Goal: Task Accomplishment & Management: Manage account settings

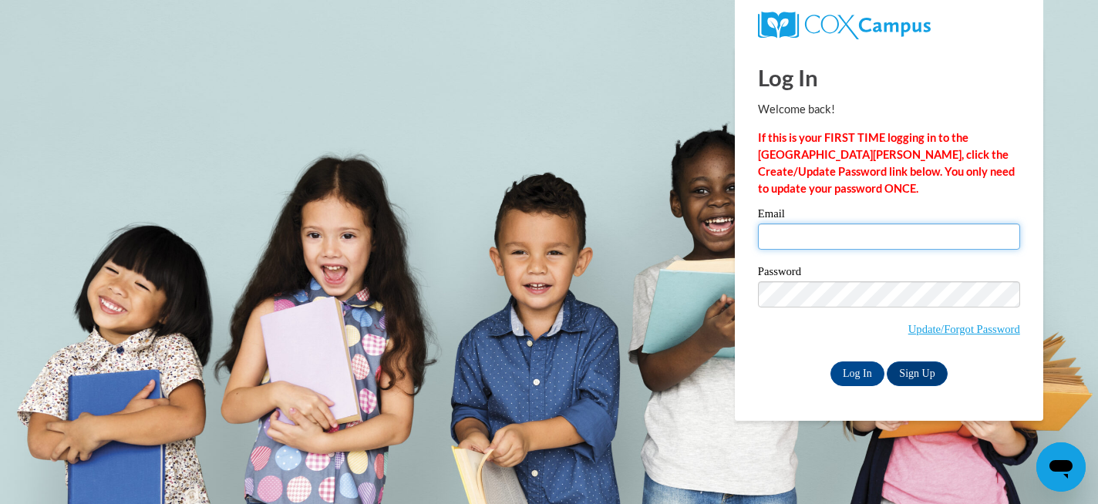
click at [941, 230] on input "Email" at bounding box center [889, 237] width 262 height 26
type input "rharper489@lauderdale.k12.ms.us"
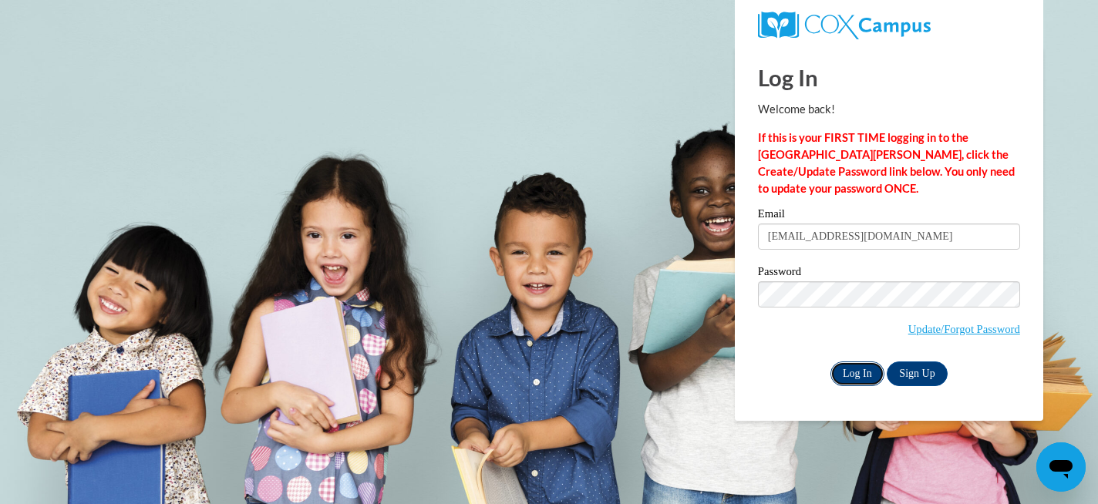
click at [863, 376] on input "Log In" at bounding box center [857, 374] width 54 height 25
click at [856, 380] on input "Log In" at bounding box center [857, 374] width 54 height 25
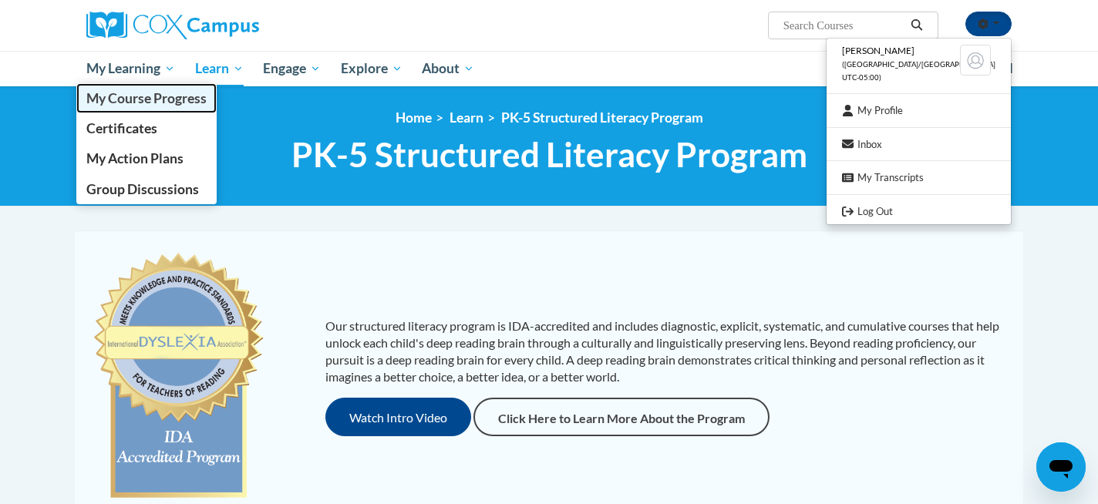
click at [146, 99] on span "My Course Progress" at bounding box center [146, 98] width 120 height 16
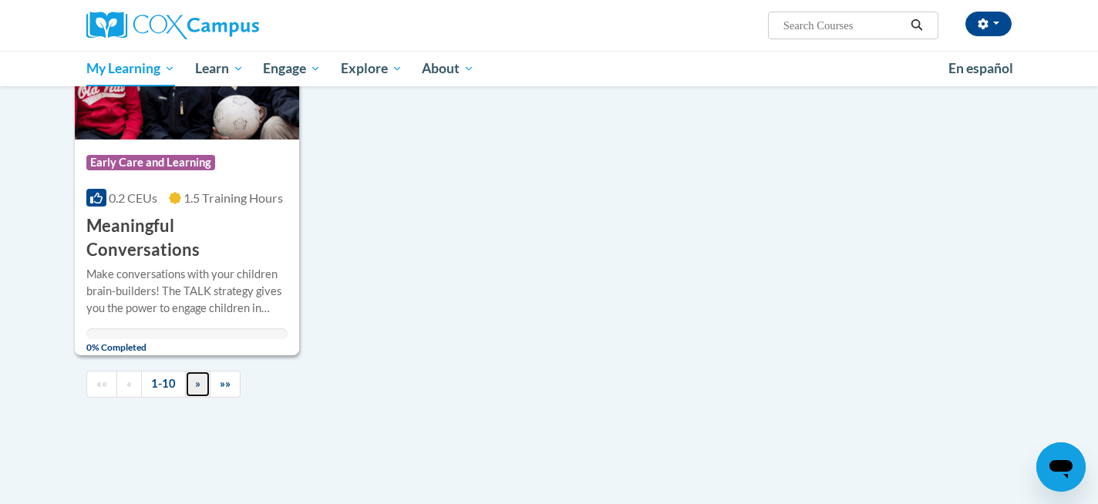
click at [198, 377] on span "»" at bounding box center [197, 383] width 5 height 13
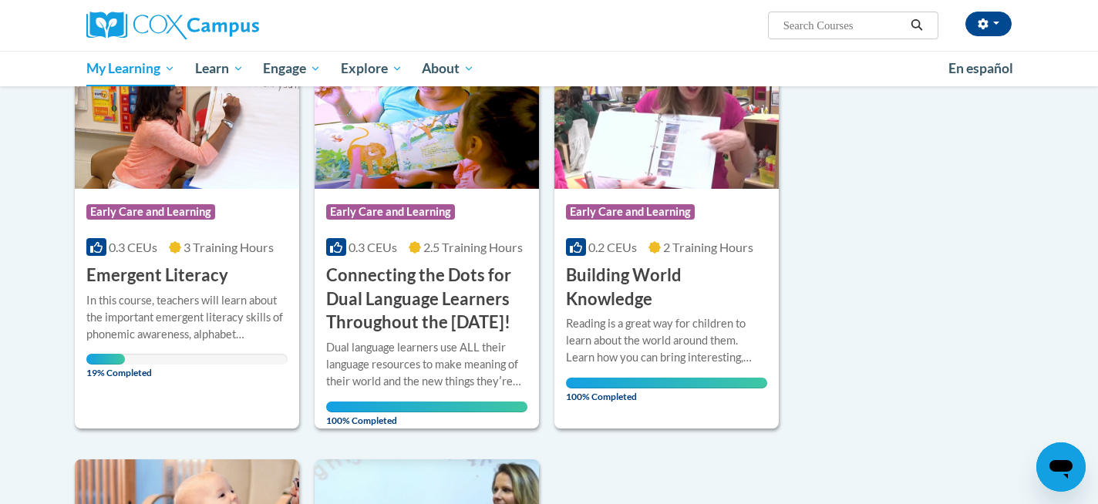
scroll to position [258, 0]
click at [195, 313] on div "In this course, teachers will learn about the important emergent literacy skill…" at bounding box center [186, 318] width 201 height 51
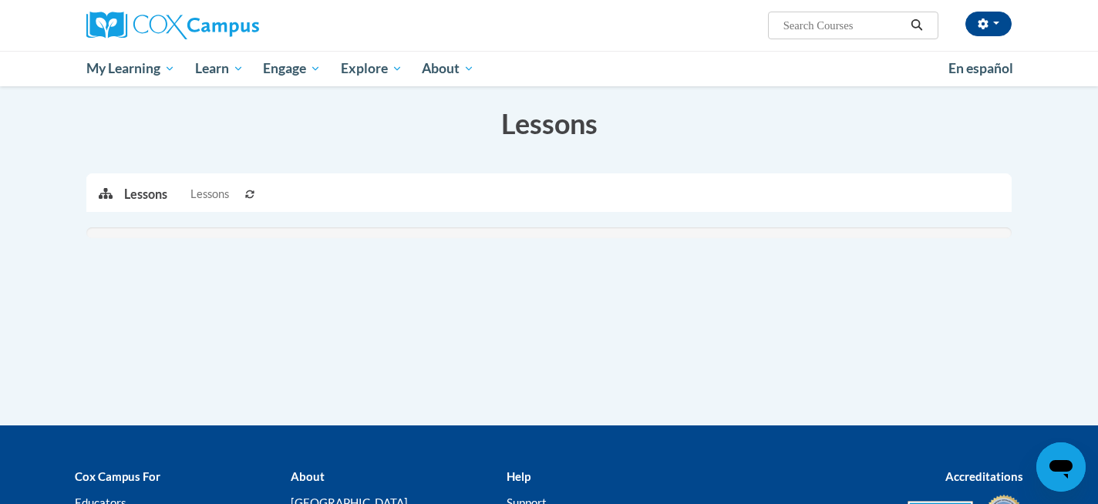
scroll to position [330, 0]
